Goal: Task Accomplishment & Management: Manage account settings

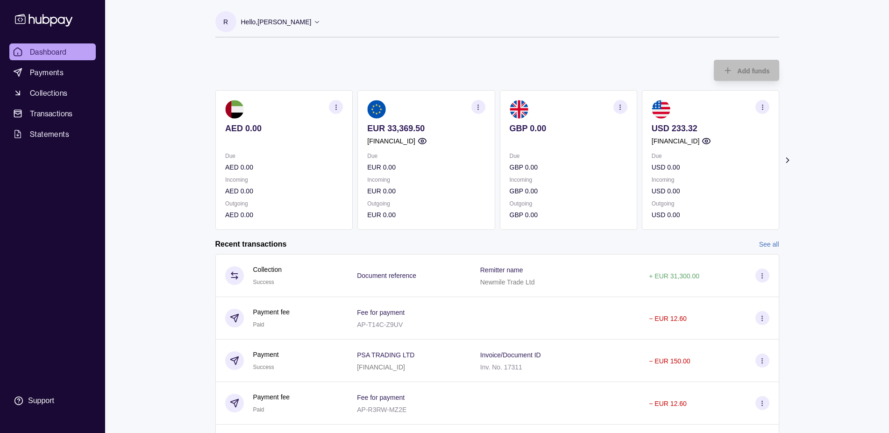
click at [477, 107] on icon "button" at bounding box center [478, 107] width 7 height 7
click at [416, 107] on link "View transactions" at bounding box center [409, 107] width 51 height 10
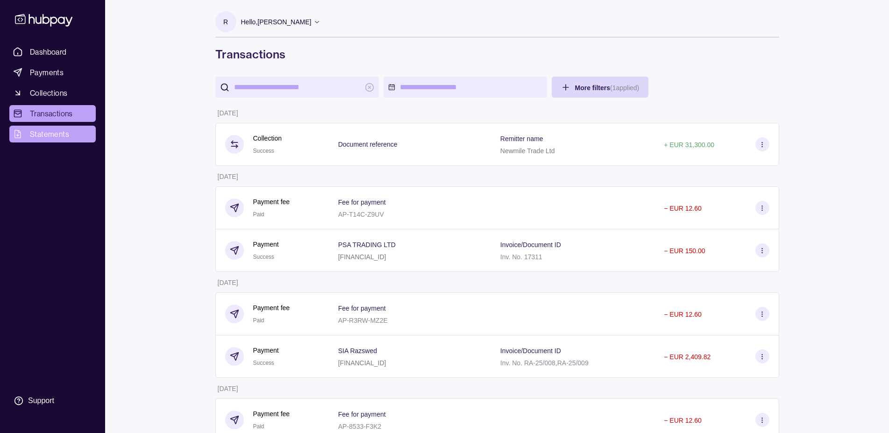
click at [61, 132] on span "Statements" at bounding box center [49, 134] width 39 height 11
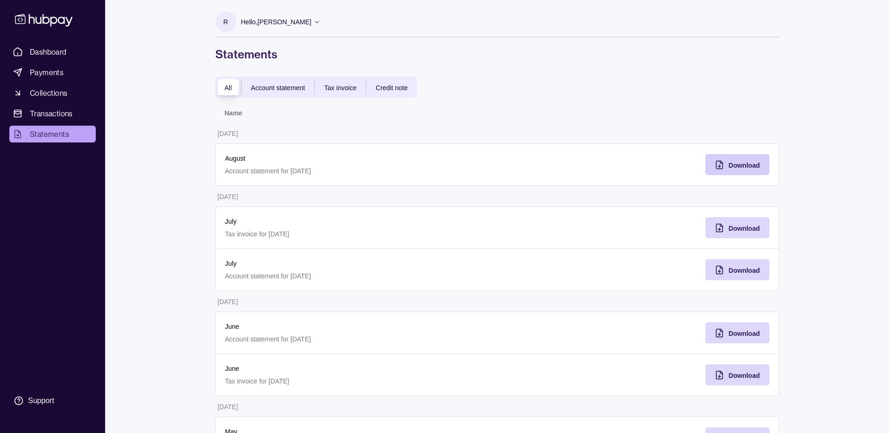
click at [740, 160] on div "Download" at bounding box center [744, 164] width 31 height 11
click at [321, 21] on icon at bounding box center [317, 21] width 7 height 7
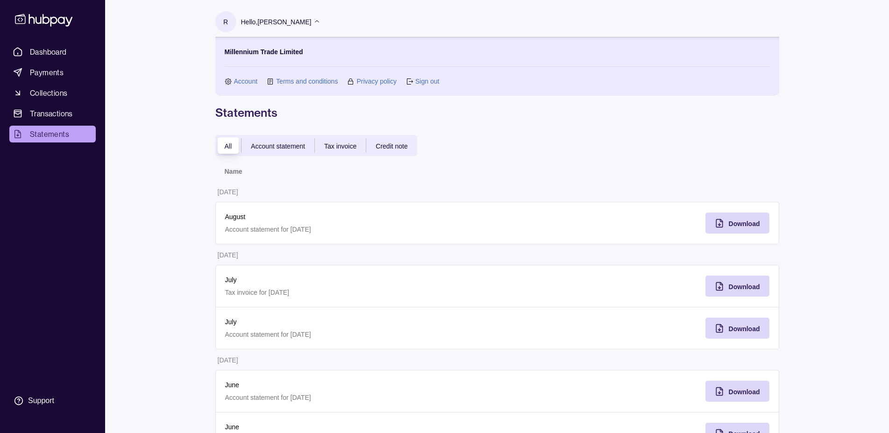
click at [431, 80] on link "Sign out" at bounding box center [427, 81] width 24 height 10
